Goal: Navigation & Orientation: Find specific page/section

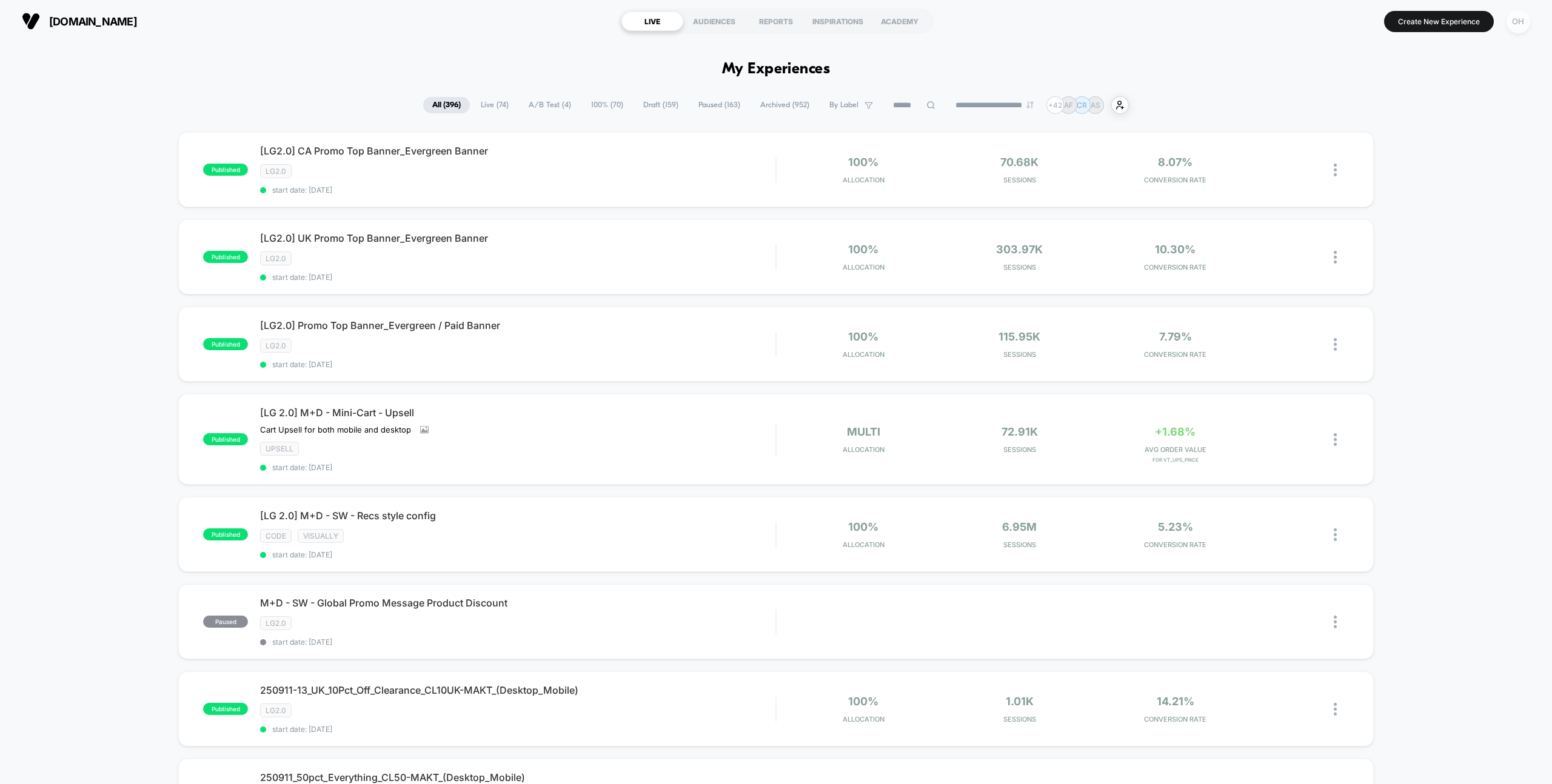
click at [1510, 22] on div "OH" at bounding box center [1518, 21] width 24 height 24
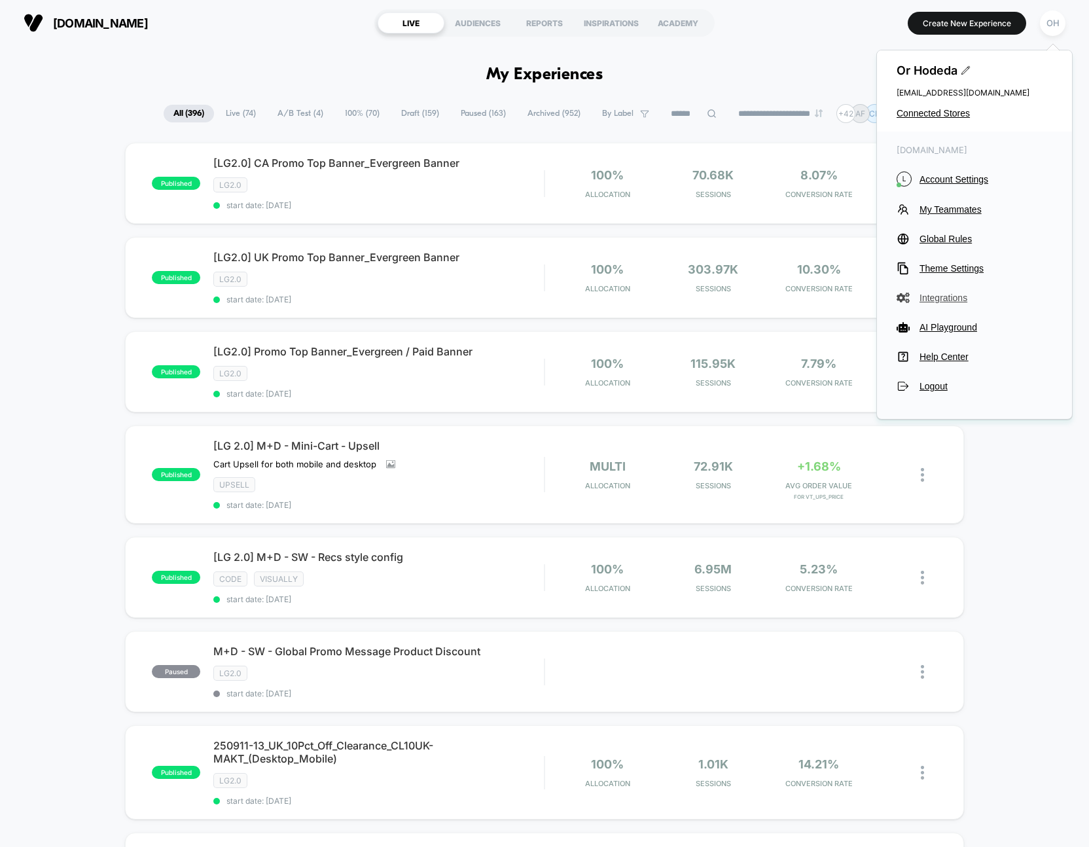
click at [965, 296] on span "Integrations" at bounding box center [986, 298] width 133 height 10
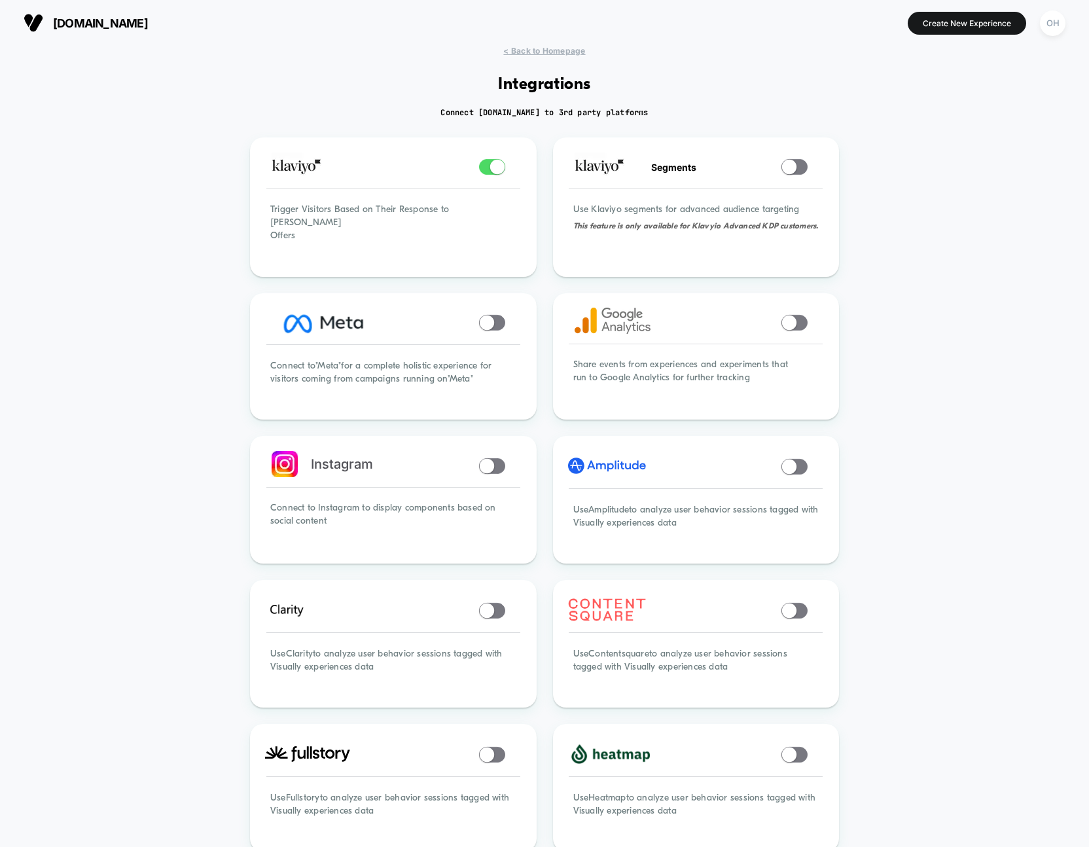
click at [1005, 278] on div "< Back to Homepage Integrations Connect [DOMAIN_NAME] to 3rd party platforms Tr…" at bounding box center [544, 814] width 1089 height 1536
